Goal: Information Seeking & Learning: Learn about a topic

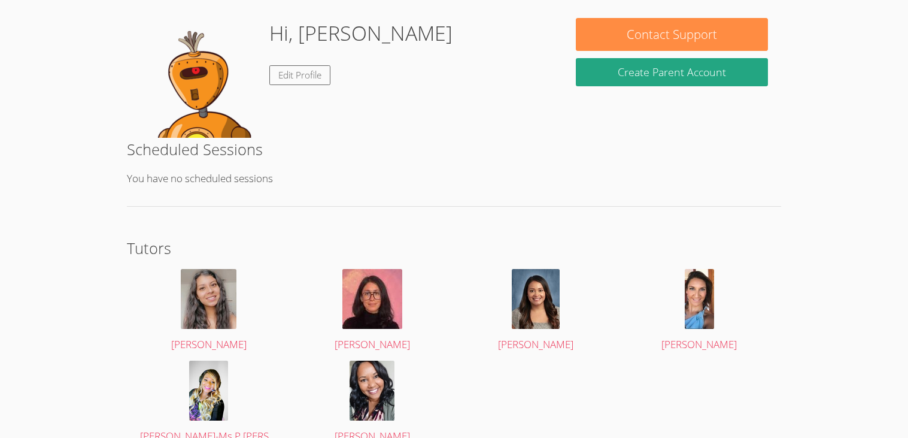
scroll to position [221, 0]
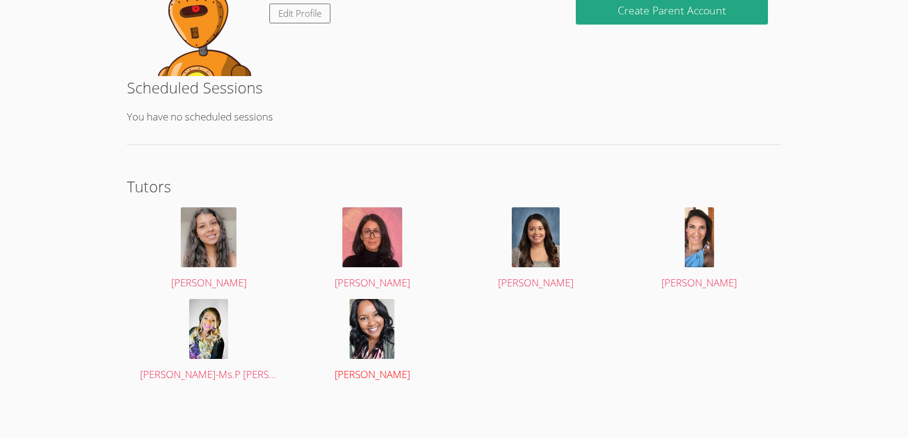
click at [385, 339] on img at bounding box center [372, 329] width 45 height 60
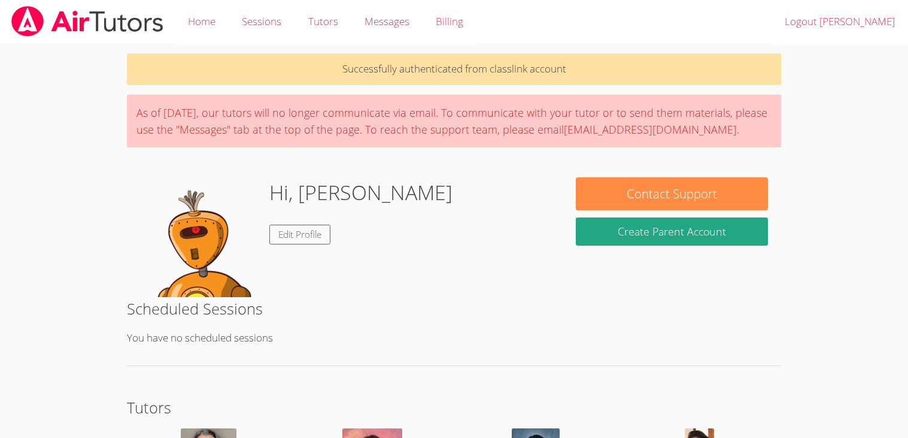
scroll to position [221, 0]
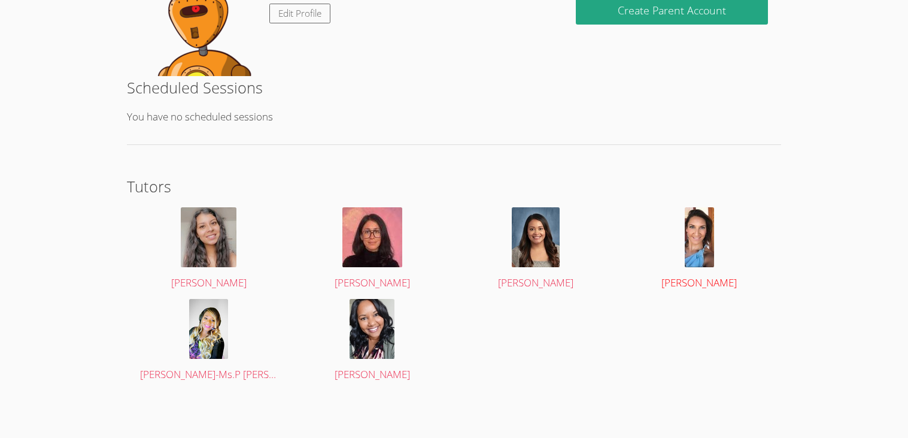
click at [712, 275] on span "[PERSON_NAME]" at bounding box center [699, 282] width 75 height 14
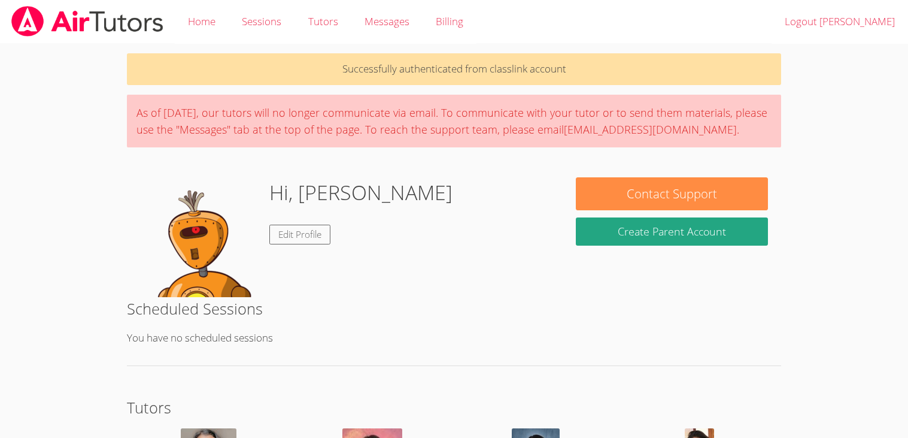
scroll to position [221, 0]
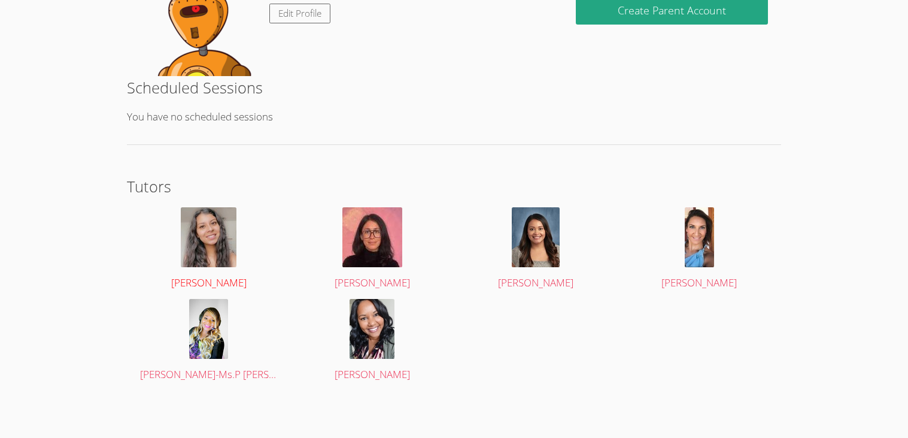
click at [220, 229] on img at bounding box center [209, 237] width 56 height 60
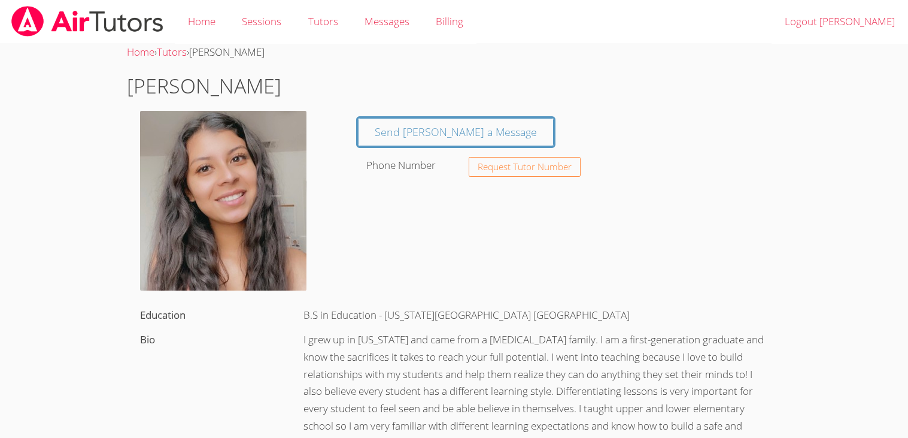
scroll to position [221, 0]
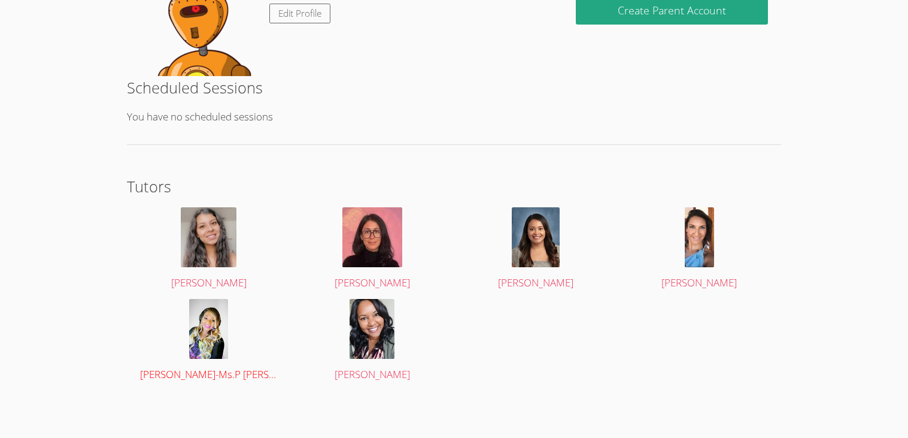
click at [201, 322] on img at bounding box center [208, 329] width 39 height 60
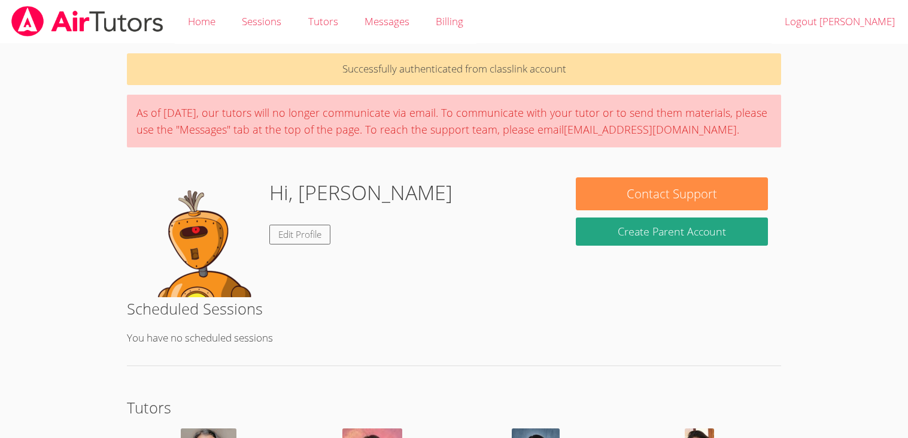
scroll to position [221, 0]
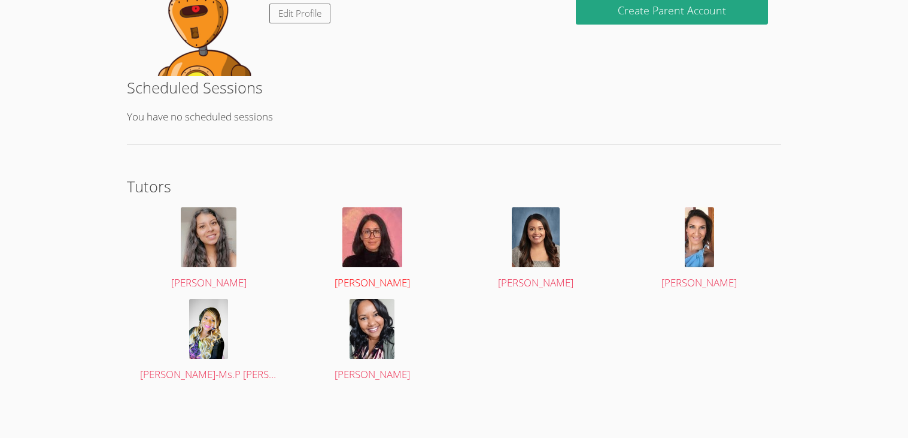
click at [398, 262] on img at bounding box center [372, 237] width 60 height 60
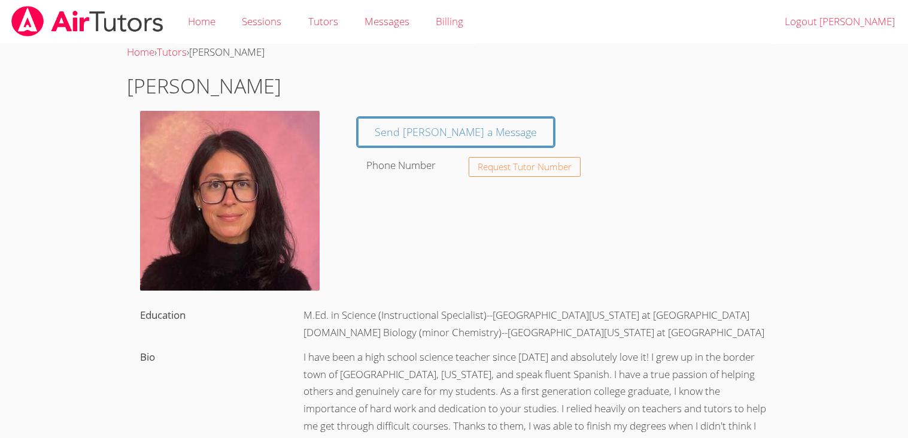
scroll to position [221, 0]
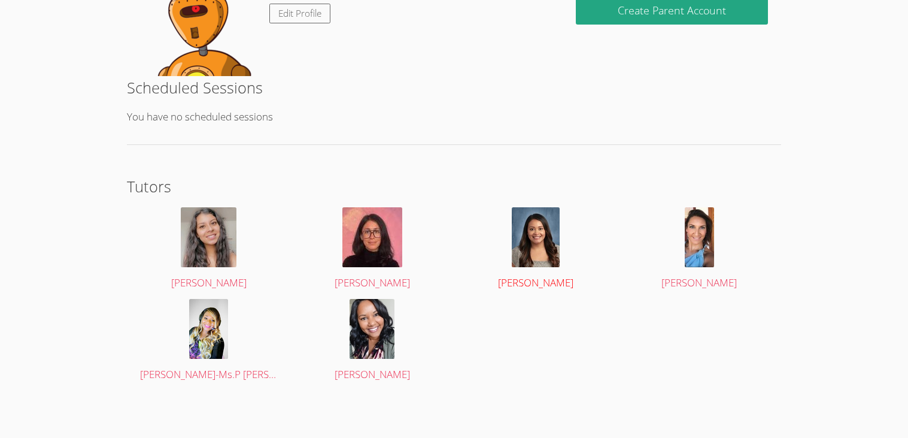
click at [529, 263] on img at bounding box center [536, 237] width 48 height 60
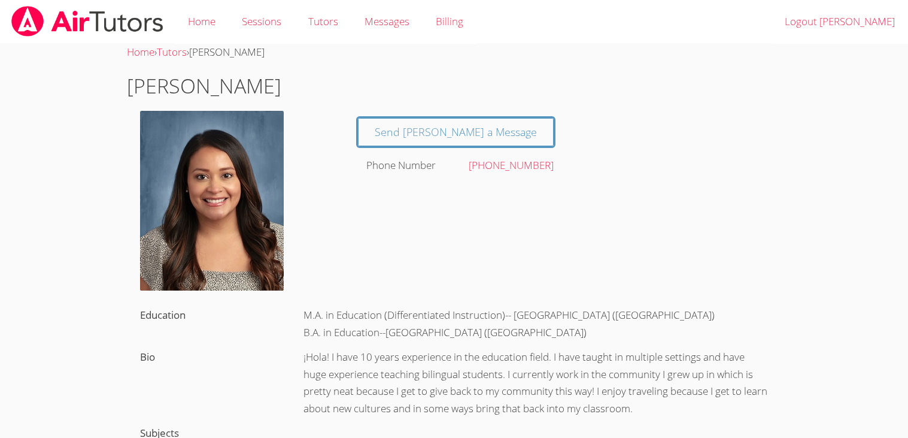
scroll to position [221, 0]
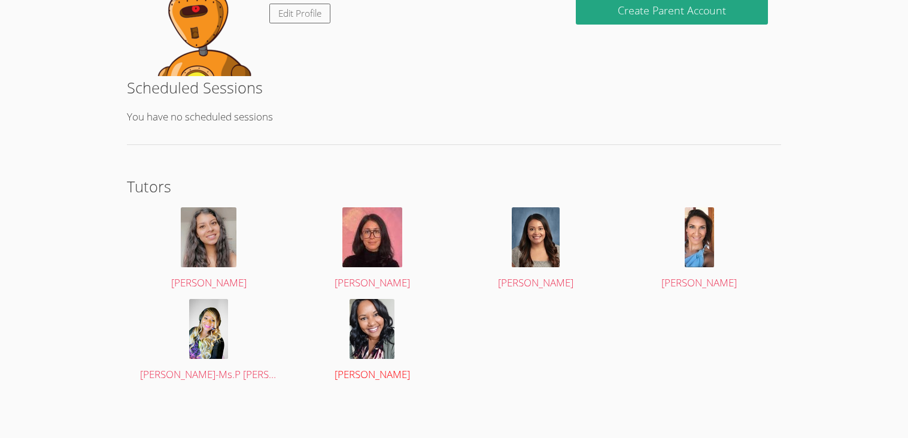
click at [390, 331] on img at bounding box center [372, 329] width 45 height 60
